Goal: Navigation & Orientation: Find specific page/section

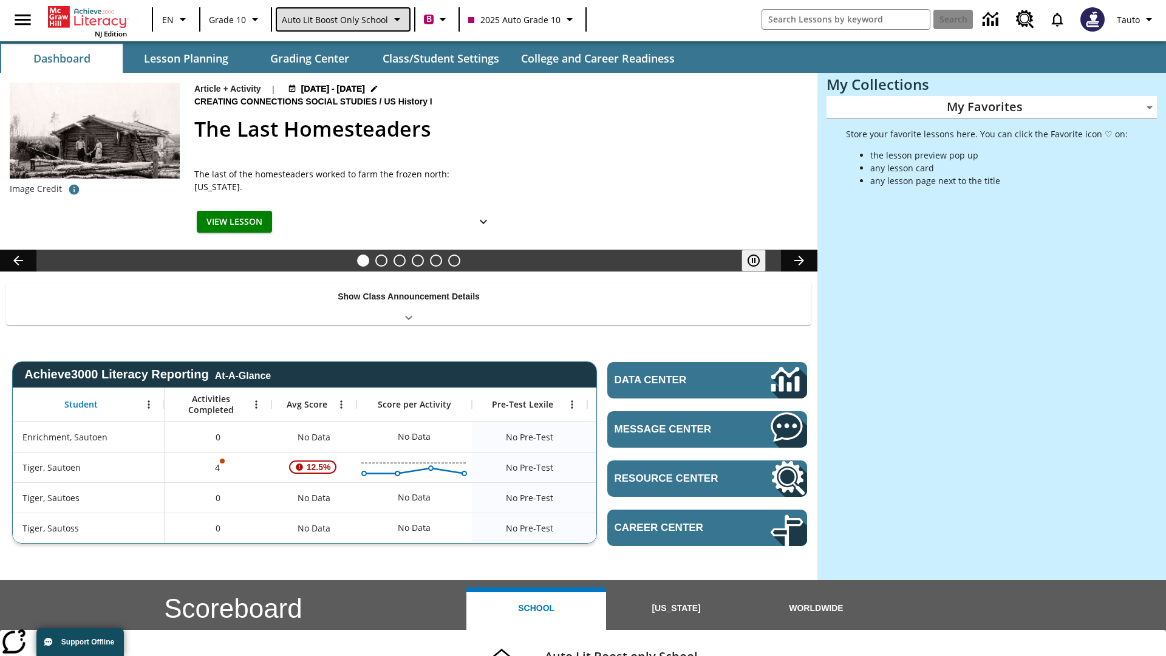
click at [342, 19] on span "Auto Lit Boost only School" at bounding box center [335, 19] width 106 height 13
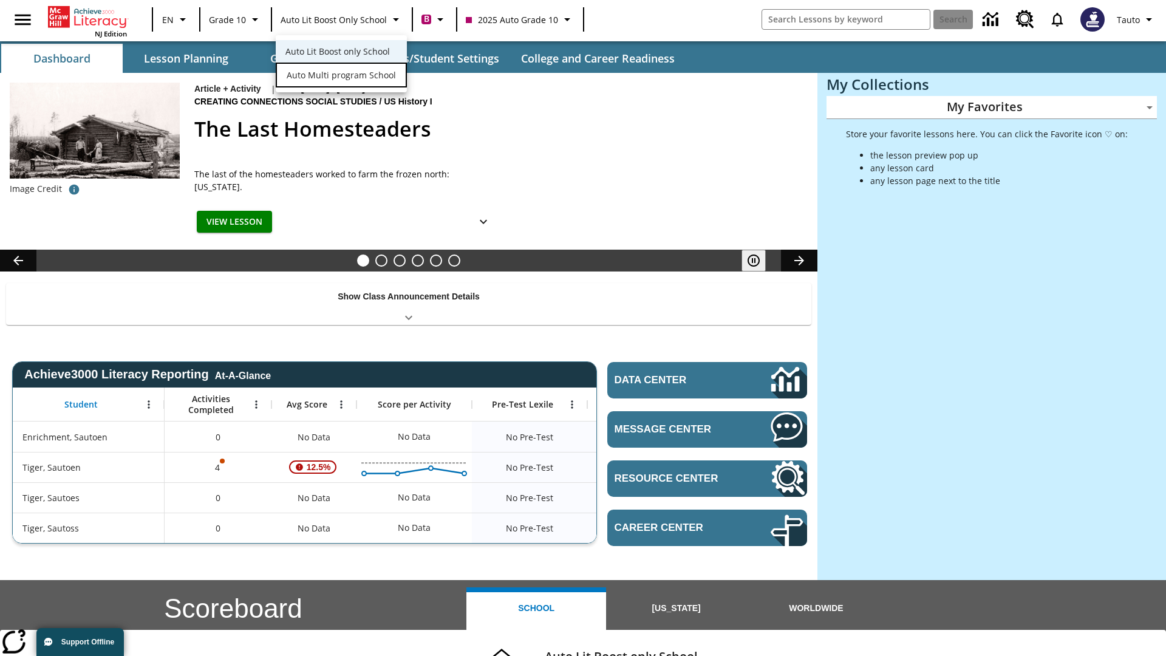
click at [340, 76] on span "Auto Multi program School" at bounding box center [341, 75] width 109 height 13
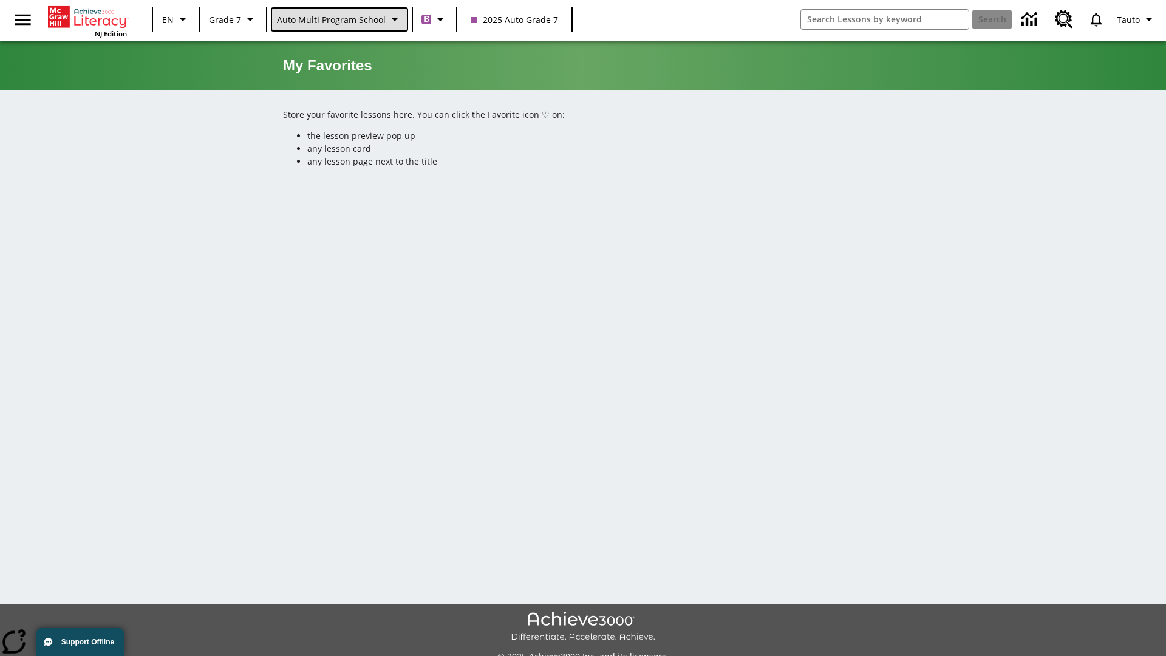
click at [338, 19] on span "Auto Multi program School" at bounding box center [331, 19] width 109 height 13
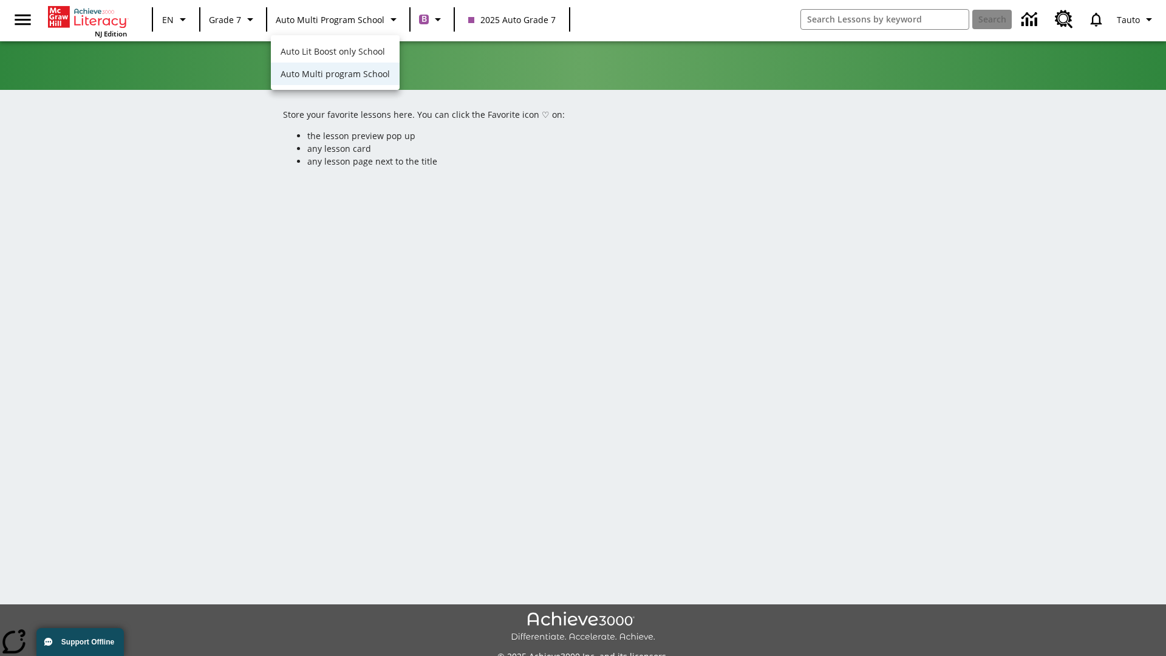
click at [334, 52] on span "Auto Lit Boost only School" at bounding box center [333, 51] width 104 height 13
